Goal: Communication & Community: Connect with others

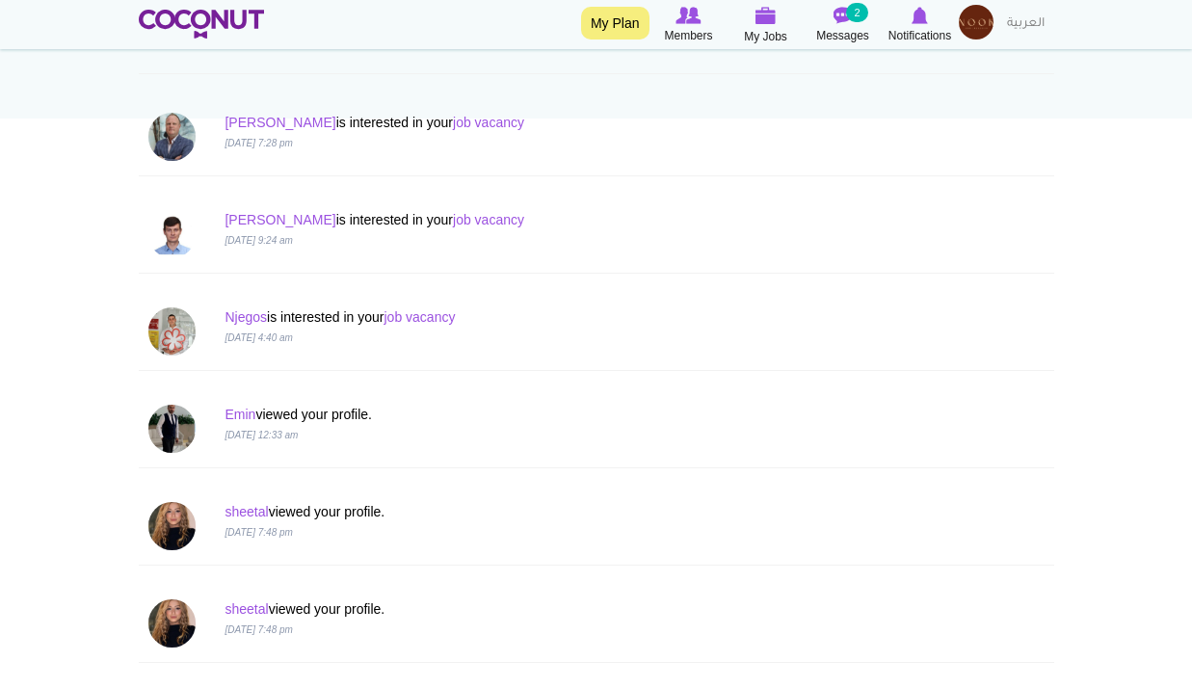
scroll to position [289, 0]
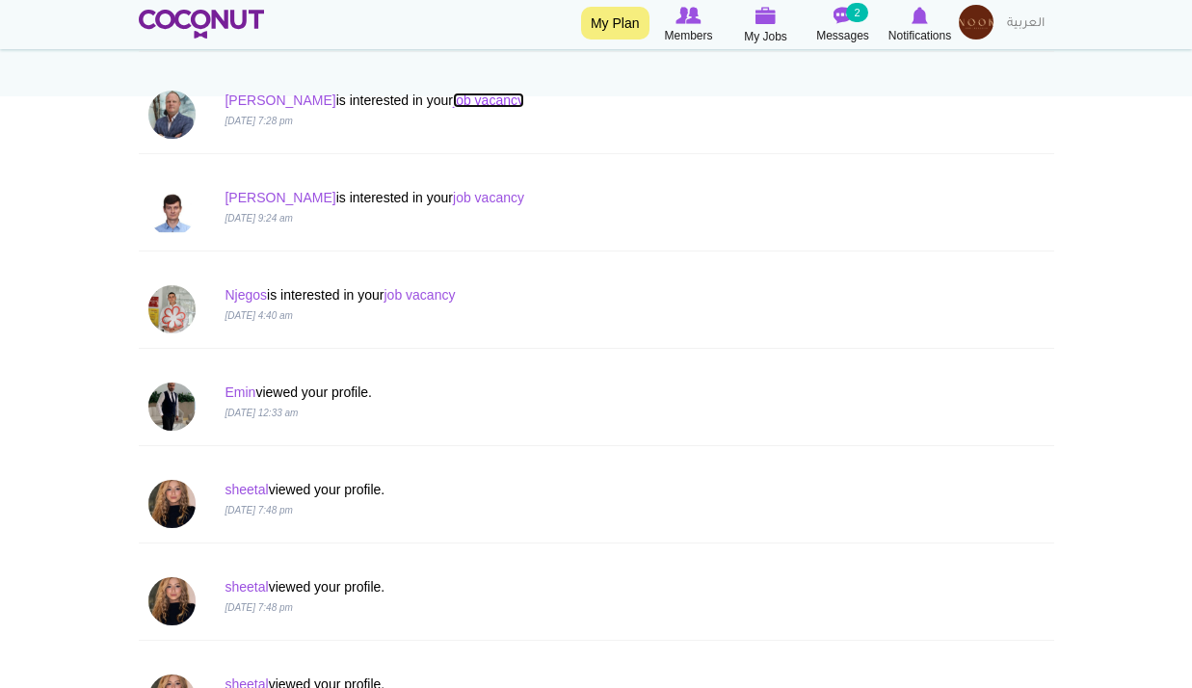
click at [453, 100] on link "job vacancy" at bounding box center [488, 100] width 71 height 15
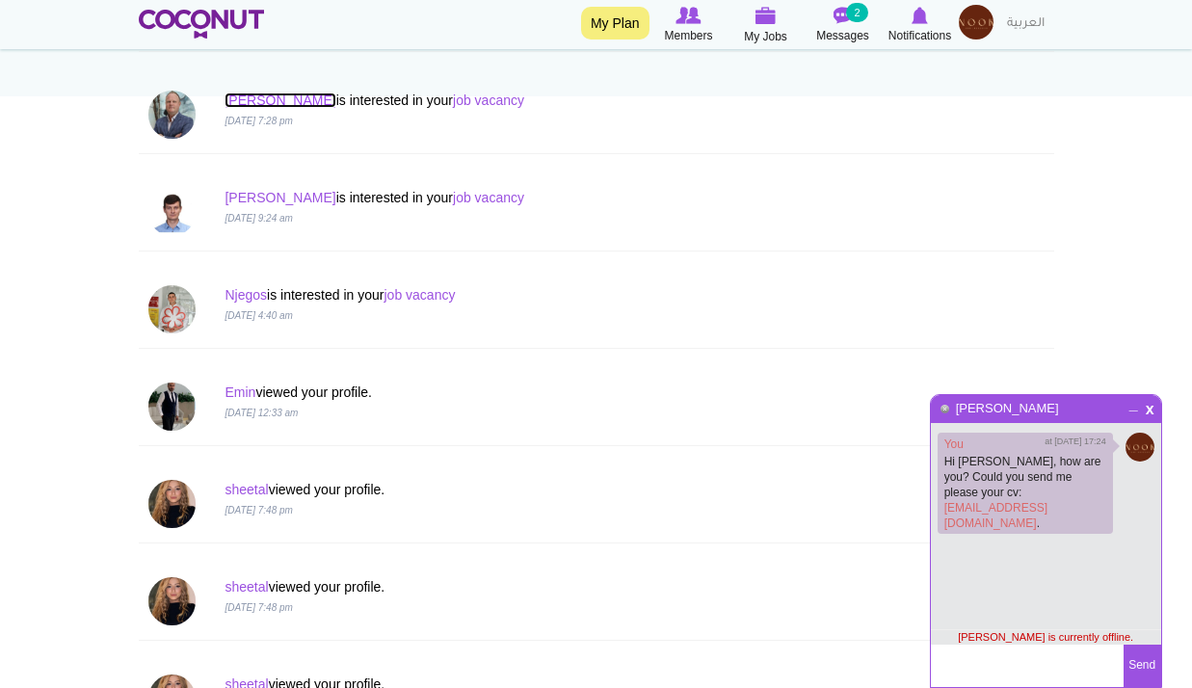
click at [236, 100] on link "Andrew" at bounding box center [280, 100] width 111 height 15
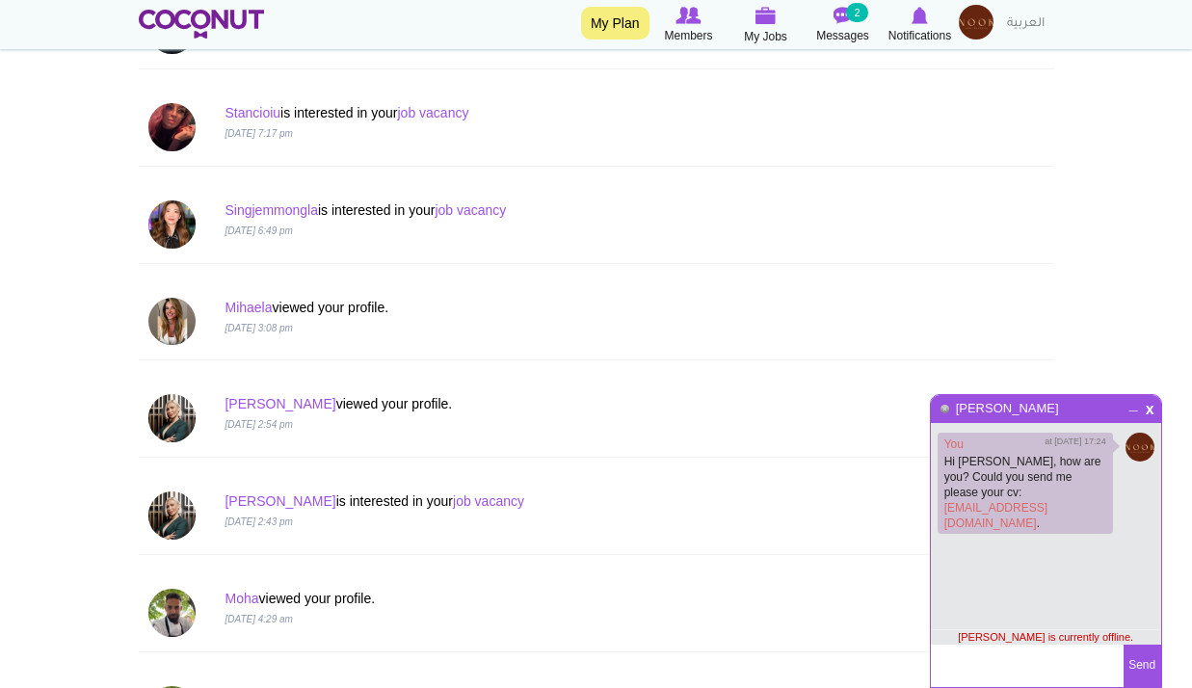
scroll to position [1928, 0]
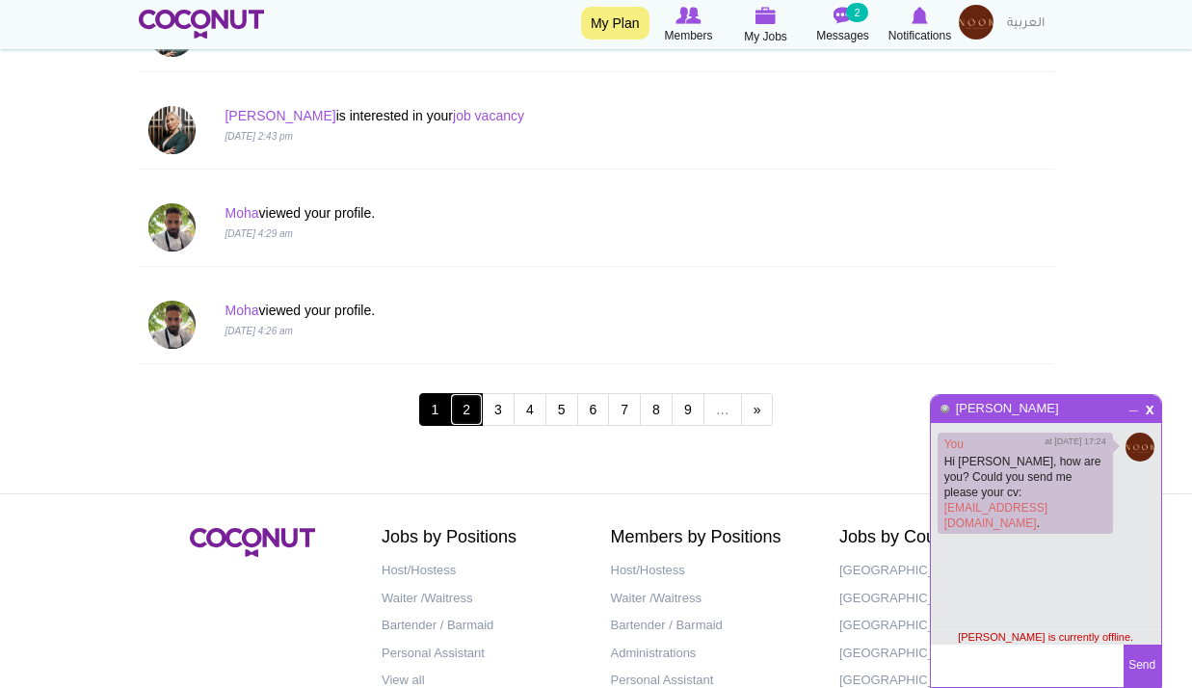
click at [468, 413] on link "2" at bounding box center [466, 409] width 33 height 33
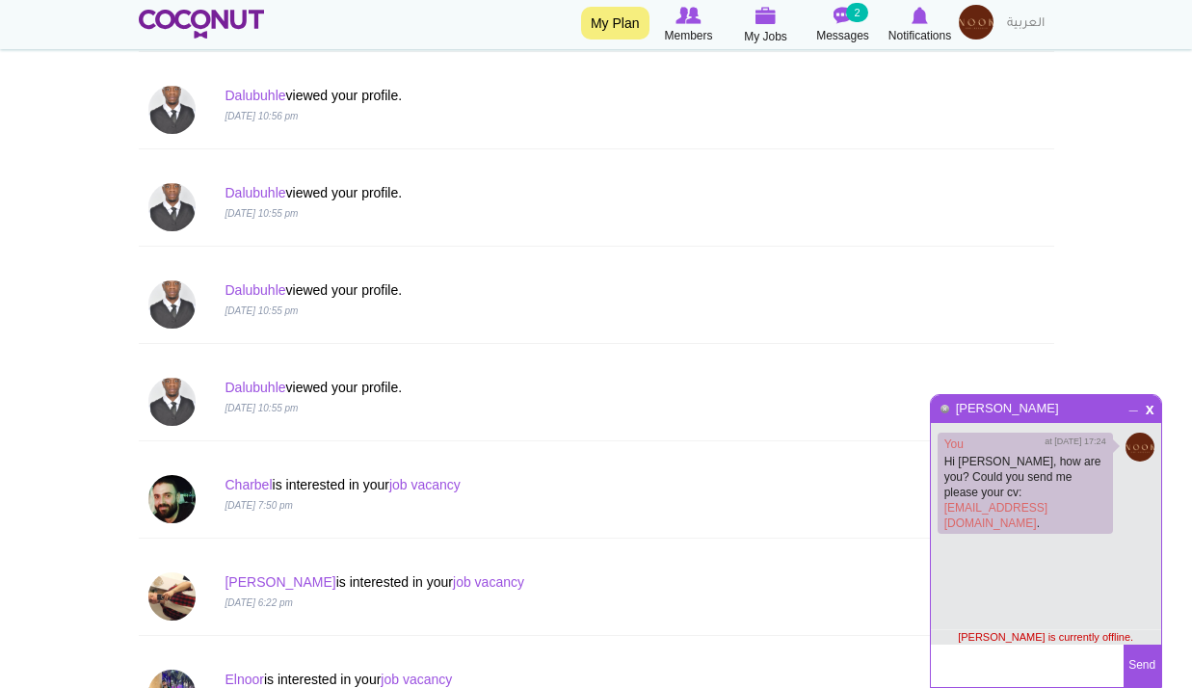
scroll to position [675, 0]
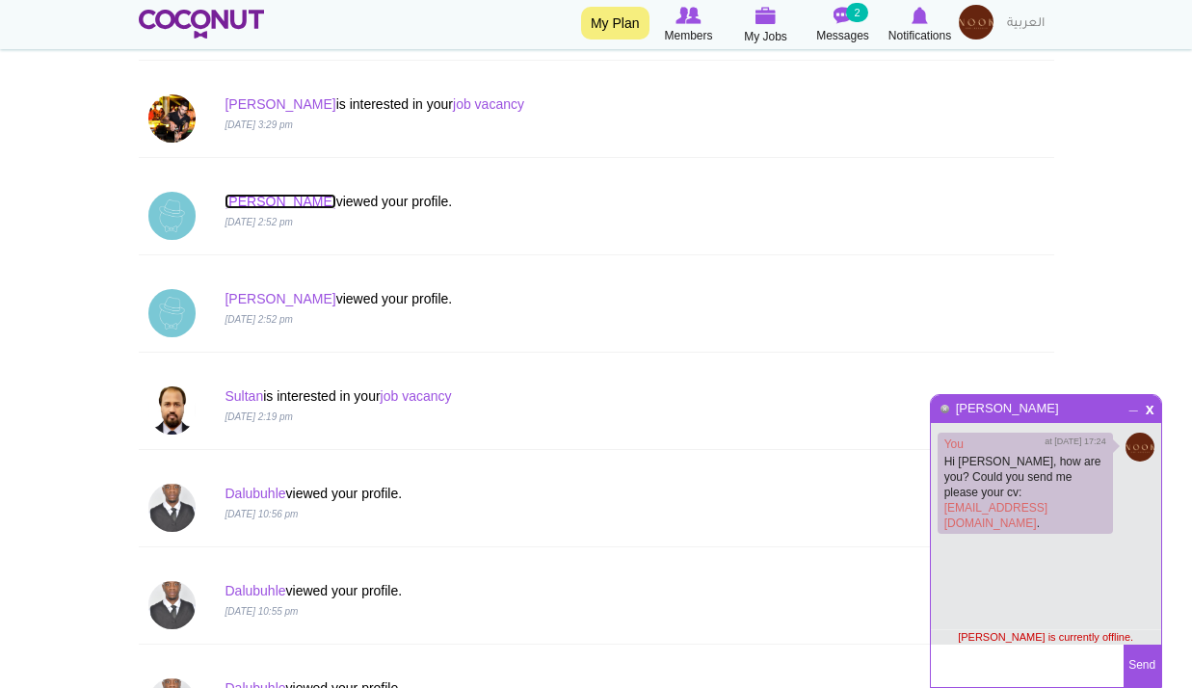
click at [253, 205] on link "Ernest" at bounding box center [280, 201] width 111 height 15
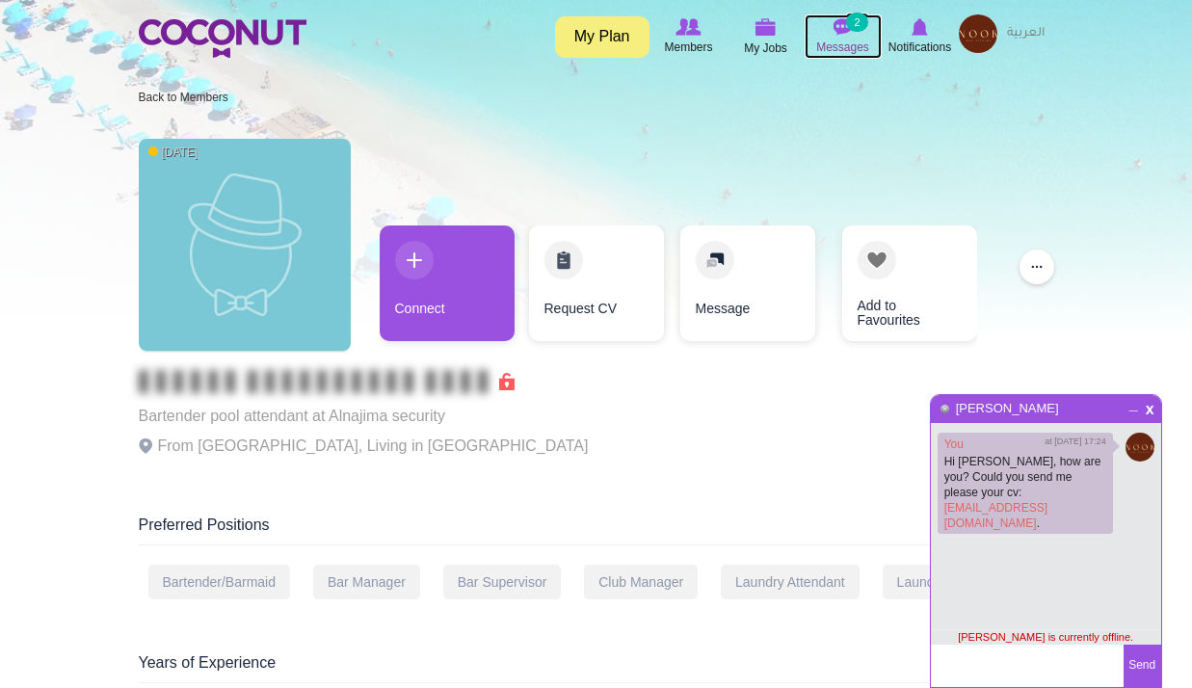
click at [854, 44] on span "Messages" at bounding box center [842, 47] width 53 height 19
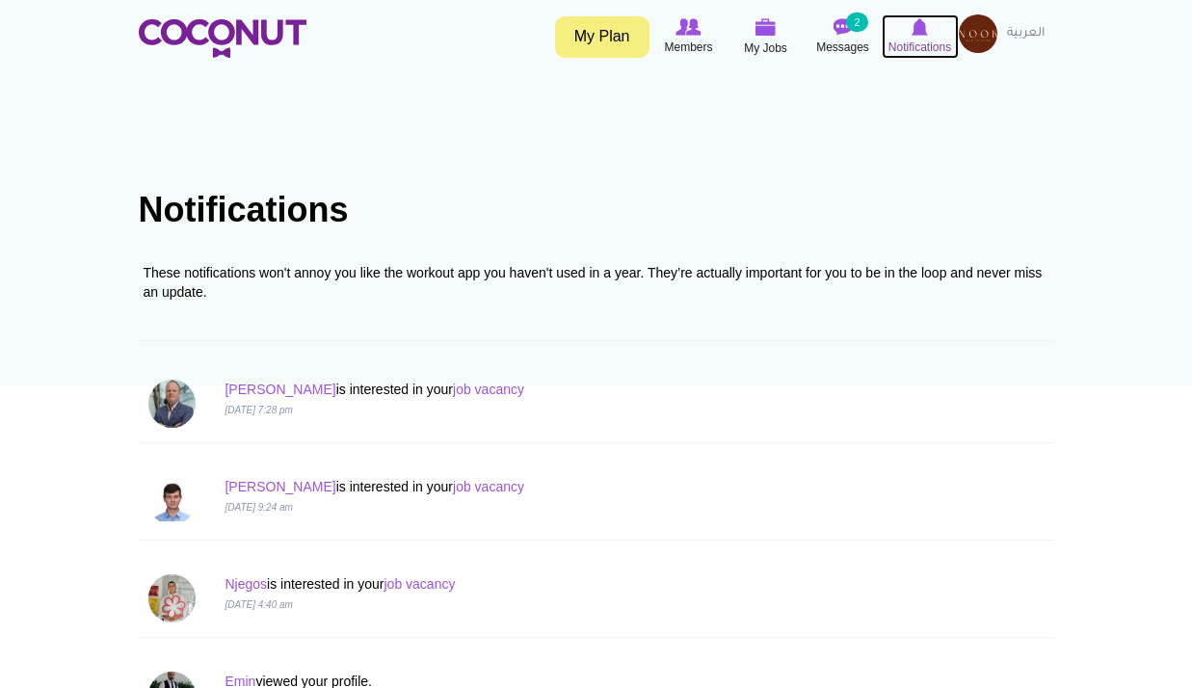
click at [923, 59] on link "Notifications" at bounding box center [920, 36] width 77 height 44
click at [931, 32] on icon at bounding box center [920, 26] width 73 height 21
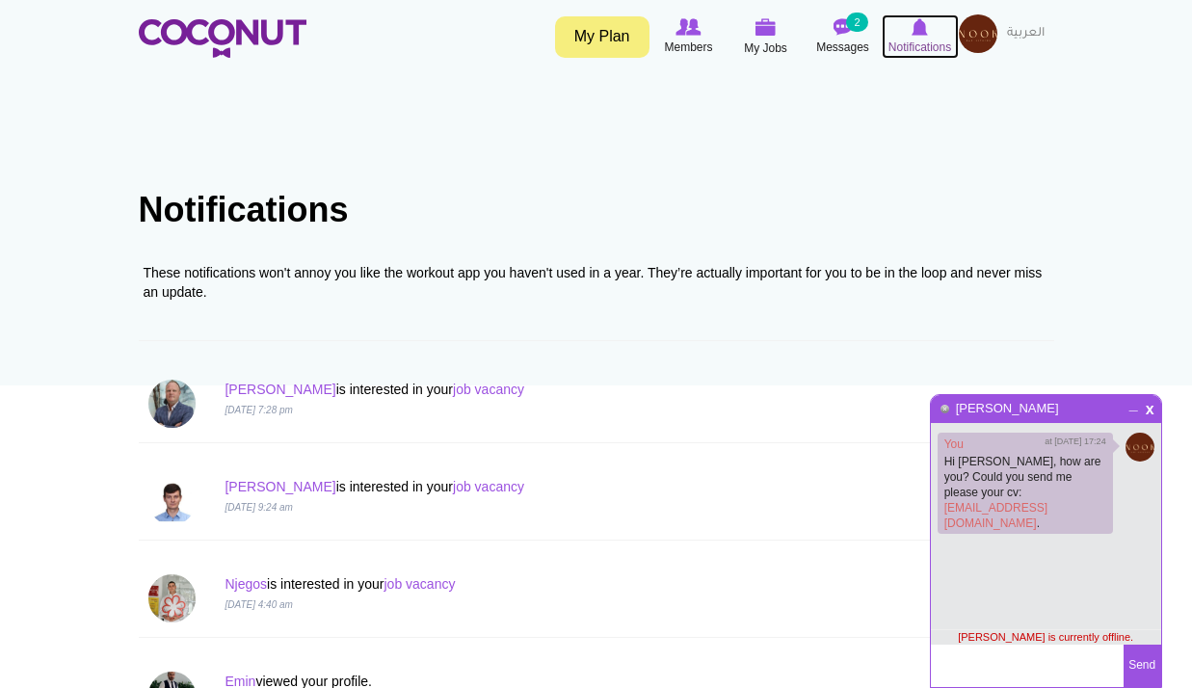
click at [917, 31] on img at bounding box center [920, 26] width 16 height 17
click at [921, 35] on img at bounding box center [920, 26] width 16 height 17
